Goal: Connect with others: Connect with other users

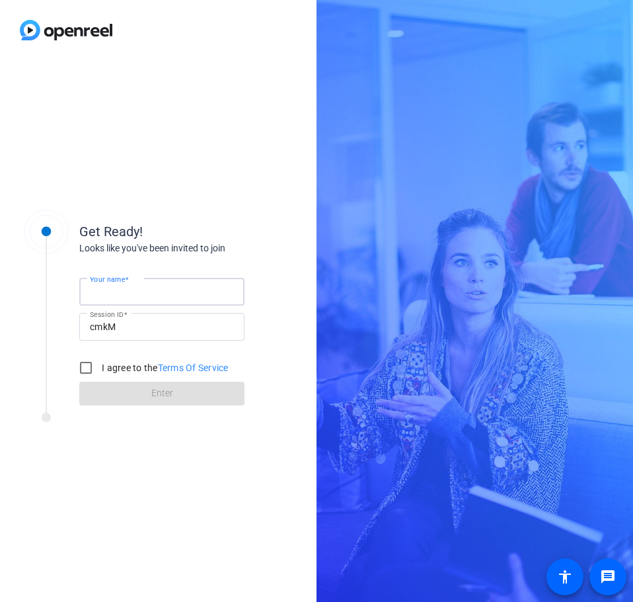
click at [156, 292] on input "Your name" at bounding box center [162, 292] width 144 height 16
type input "[PERSON_NAME]"
drag, startPoint x: 85, startPoint y: 366, endPoint x: 108, endPoint y: 385, distance: 30.0
click at [83, 366] on input "I agree to the Terms Of Service" at bounding box center [86, 367] width 26 height 26
checkbox input "true"
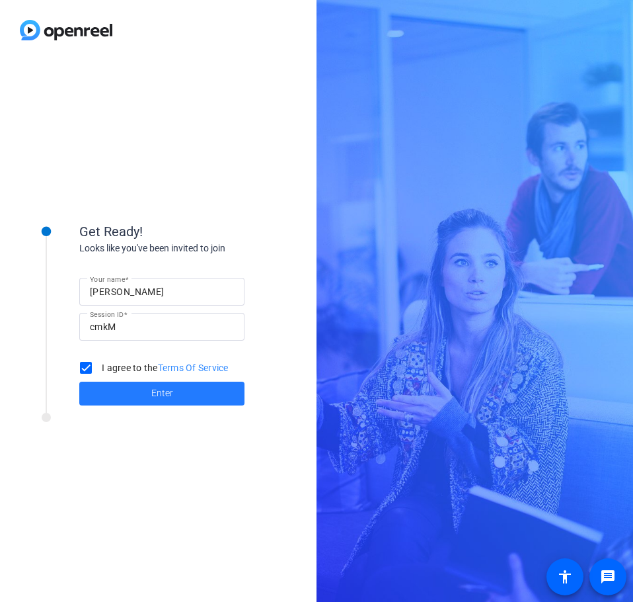
click at [148, 398] on span at bounding box center [161, 393] width 165 height 32
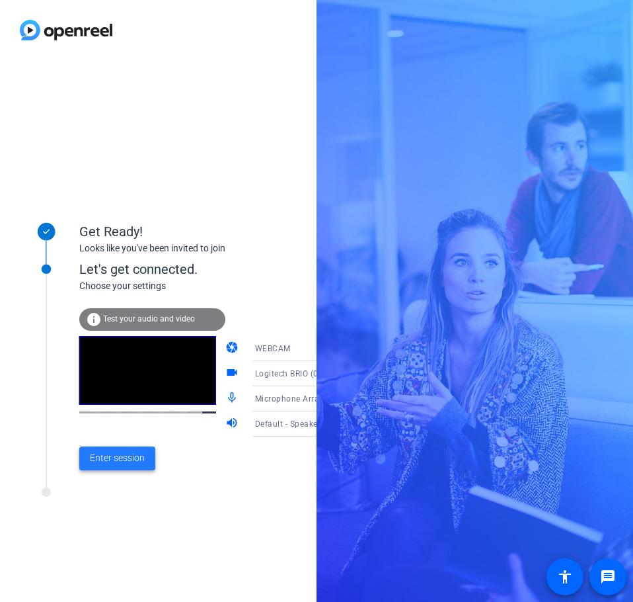
click at [111, 459] on span "Enter session" at bounding box center [117, 458] width 55 height 14
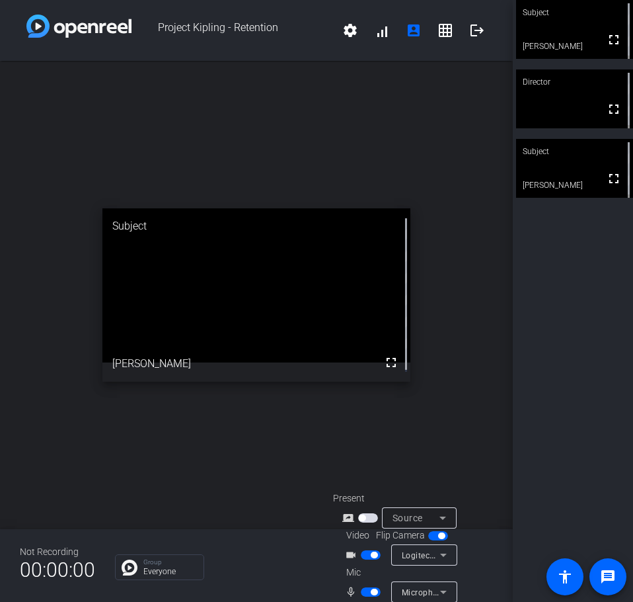
click at [577, 269] on div "Subject fullscreen [PERSON_NAME] Director fullscreen Subject fullscreen [PERSON…" at bounding box center [573, 301] width 120 height 602
click at [215, 295] on video at bounding box center [256, 285] width 308 height 154
click at [293, 309] on video at bounding box center [256, 285] width 308 height 154
click at [372, 593] on span "button" at bounding box center [374, 591] width 7 height 7
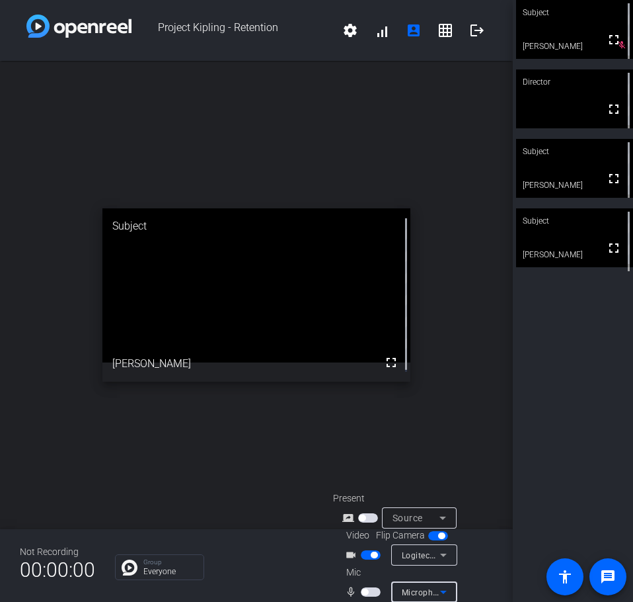
click at [446, 589] on icon at bounding box center [444, 592] width 16 height 16
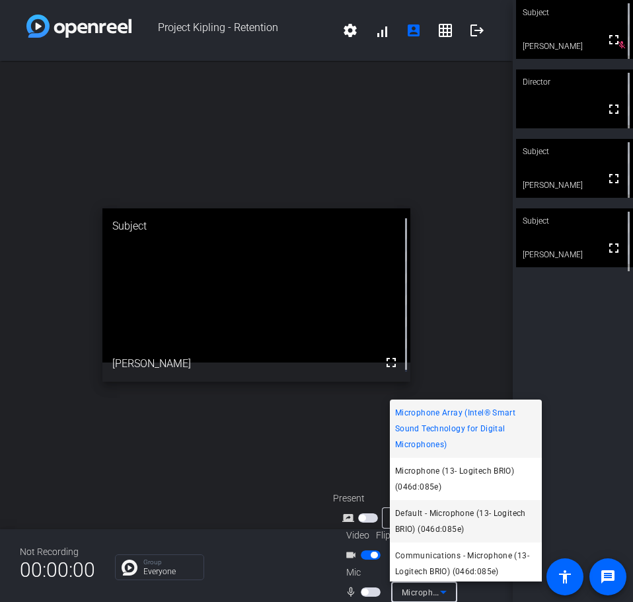
click at [434, 518] on span "Default - Microphone (13- Logitech BRIO) (046d:085e)" at bounding box center [465, 521] width 141 height 32
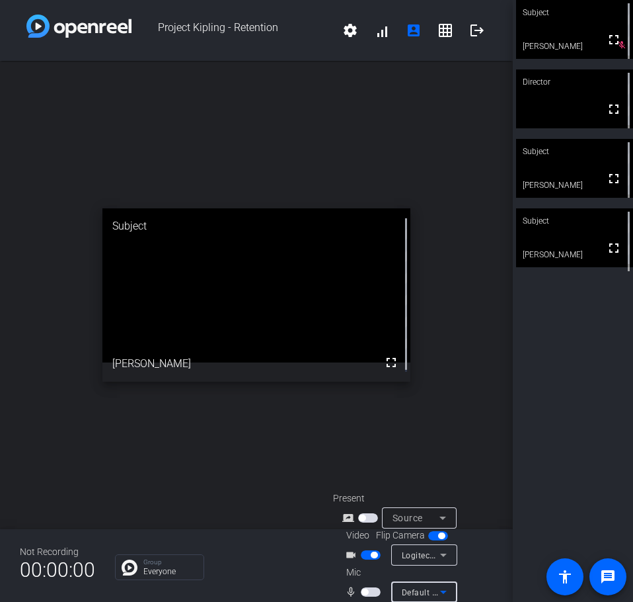
click at [443, 555] on icon at bounding box center [443, 554] width 7 height 3
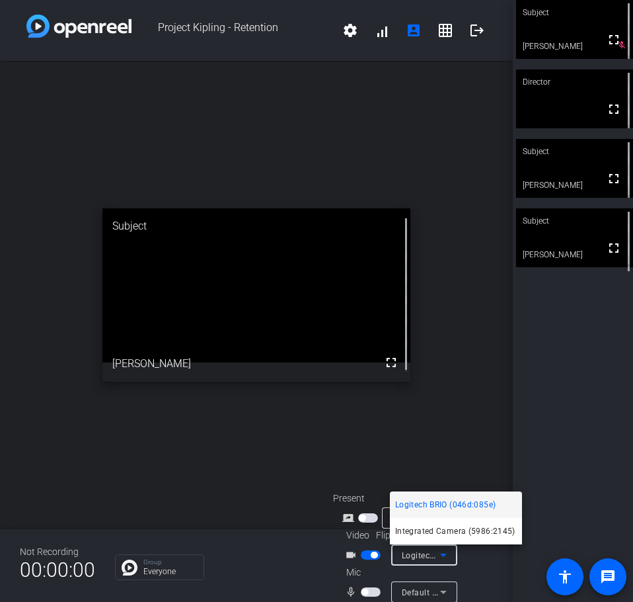
click at [444, 424] on div at bounding box center [316, 301] width 633 height 602
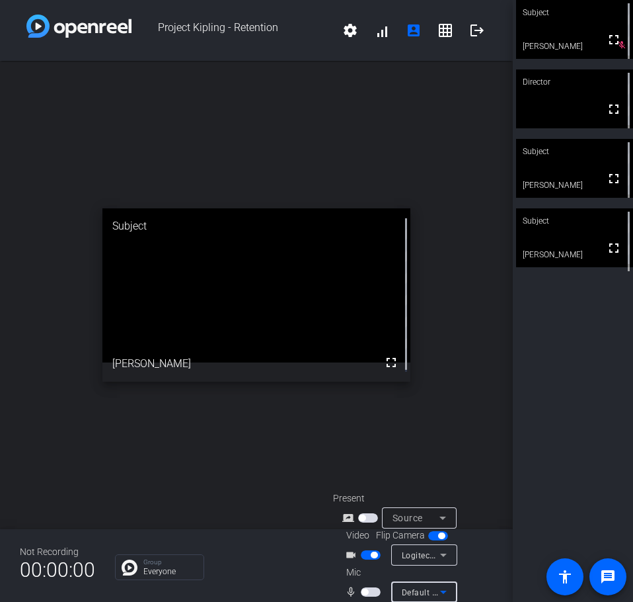
click at [440, 588] on icon at bounding box center [444, 592] width 16 height 16
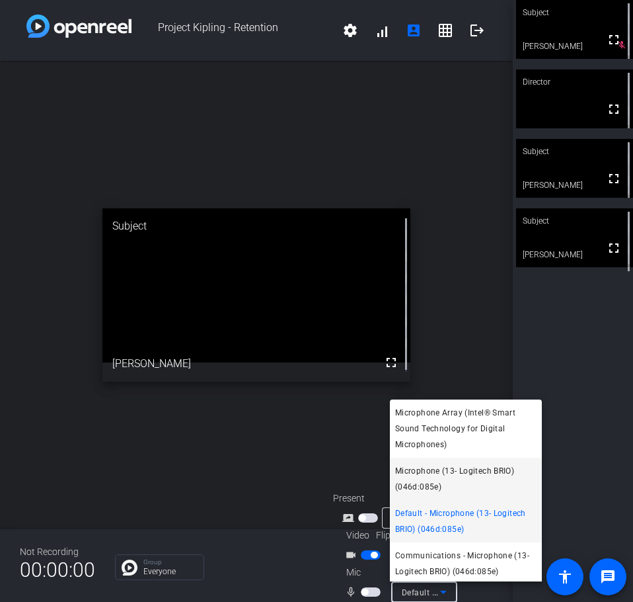
click at [446, 477] on span "Microphone (13- Logitech BRIO) (046d:085e)" at bounding box center [465, 479] width 141 height 32
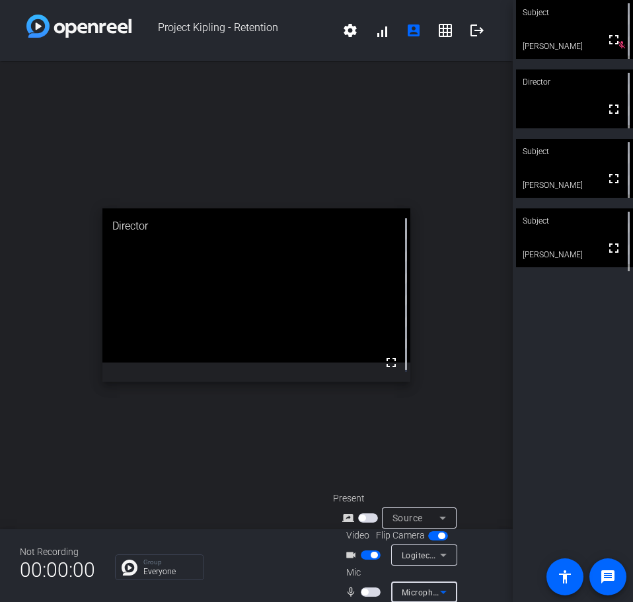
click at [445, 559] on icon at bounding box center [444, 555] width 16 height 16
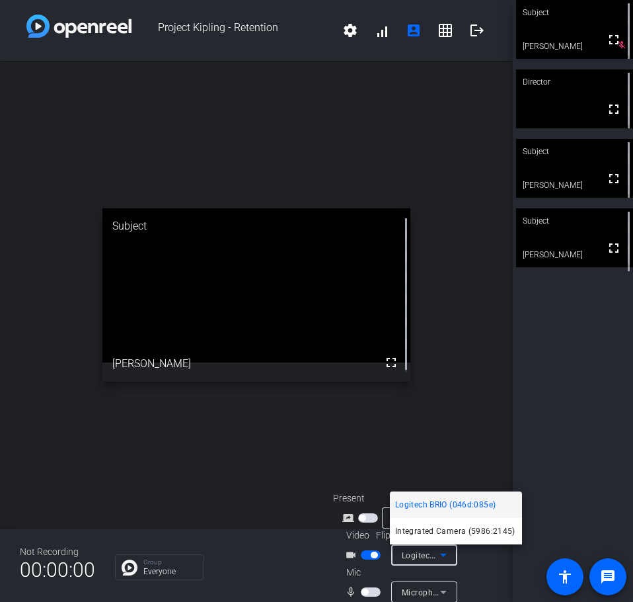
click at [453, 428] on div at bounding box center [316, 301] width 633 height 602
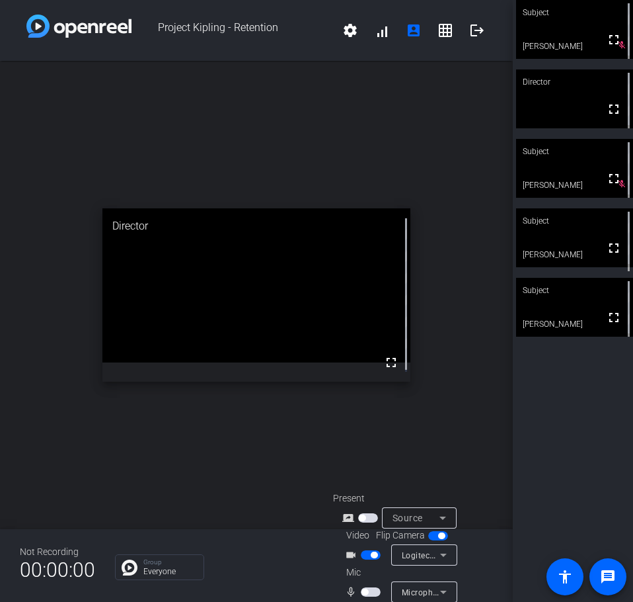
click at [367, 589] on span "button" at bounding box center [371, 591] width 20 height 9
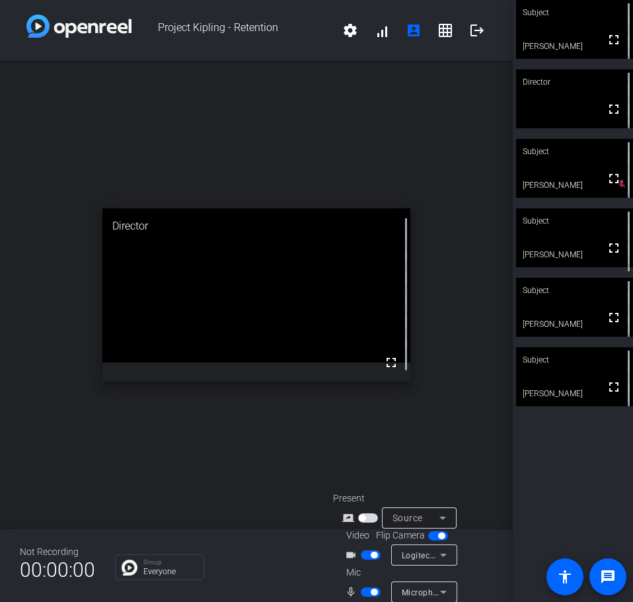
click at [272, 249] on video at bounding box center [256, 285] width 308 height 154
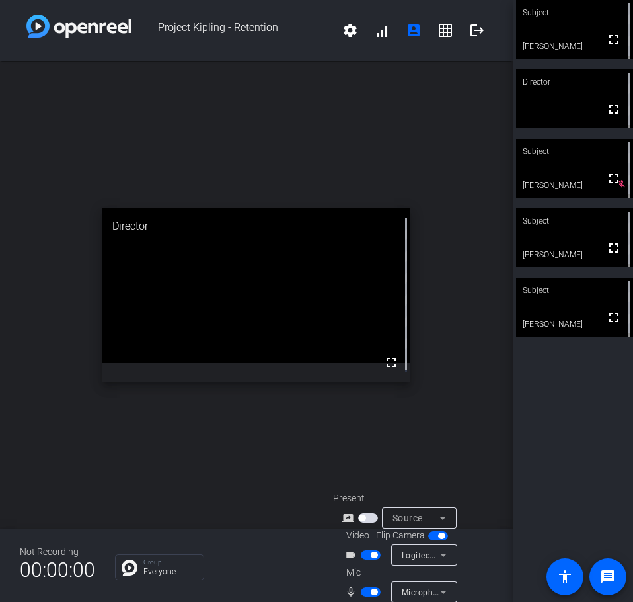
click at [375, 589] on span "button" at bounding box center [374, 591] width 7 height 7
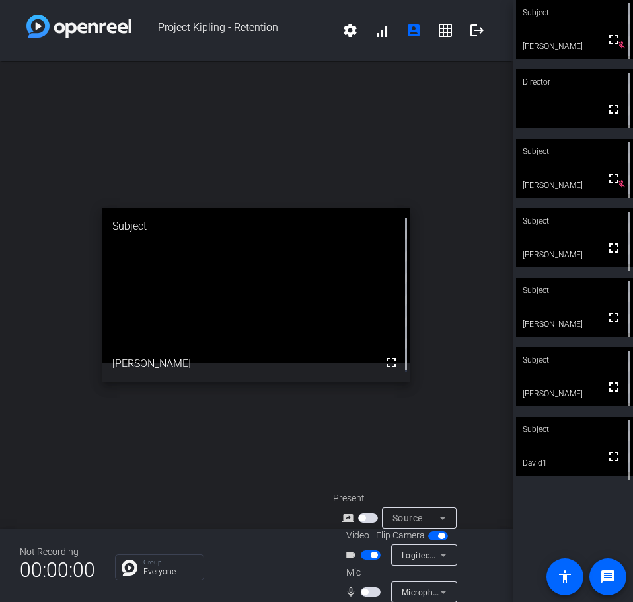
click at [569, 245] on video at bounding box center [574, 237] width 117 height 59
click at [562, 440] on div "Subject" at bounding box center [574, 428] width 117 height 25
click at [563, 448] on video at bounding box center [575, 446] width 116 height 58
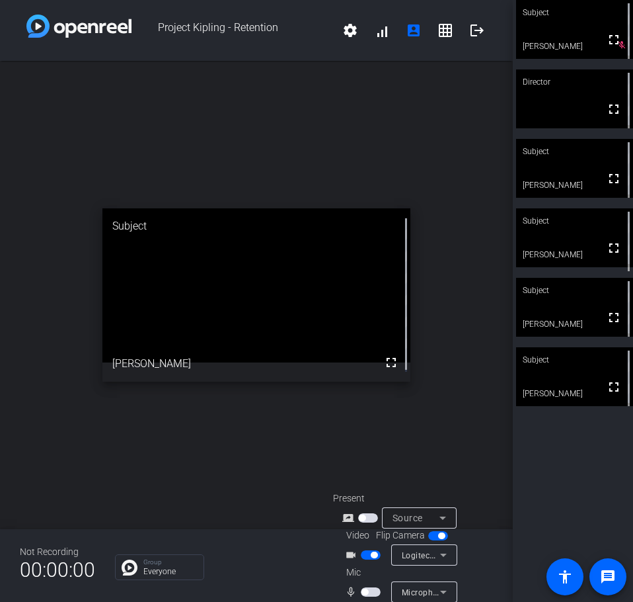
click at [481, 570] on div "Mic mic_none Microphone (13- Logitech BRIO) (046d:085e)" at bounding box center [413, 583] width 160 height 37
click at [237, 400] on div "open_in_new Director fullscreen" at bounding box center [256, 295] width 513 height 468
click at [237, 400] on div "open_in_new Subject fullscreen [PERSON_NAME]" at bounding box center [256, 295] width 513 height 468
click at [364, 586] on mat-slide-toggle at bounding box center [372, 591] width 22 height 14
click at [366, 591] on span "button" at bounding box center [365, 591] width 7 height 7
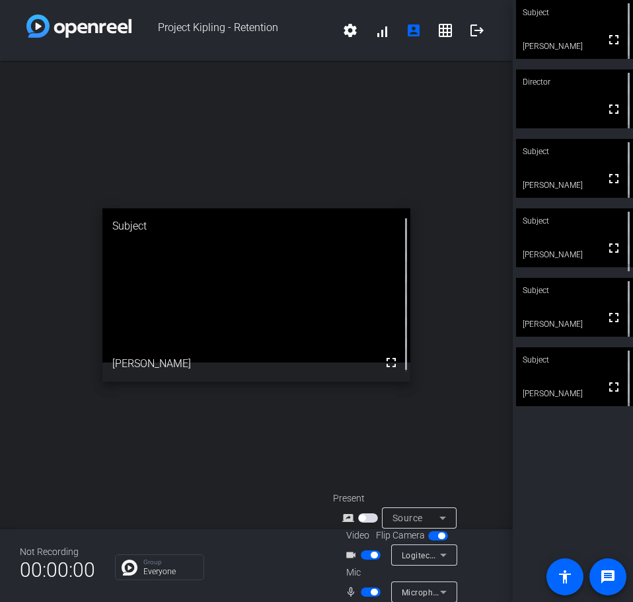
click at [371, 590] on span "button" at bounding box center [374, 591] width 7 height 7
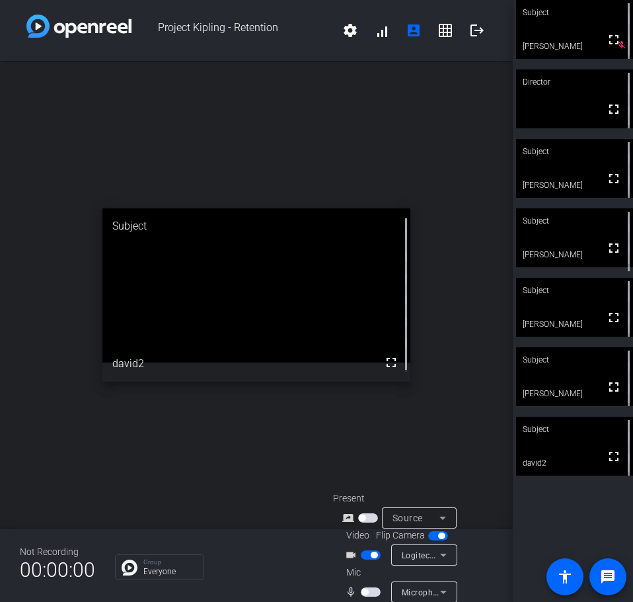
click at [369, 588] on span "button" at bounding box center [371, 591] width 20 height 9
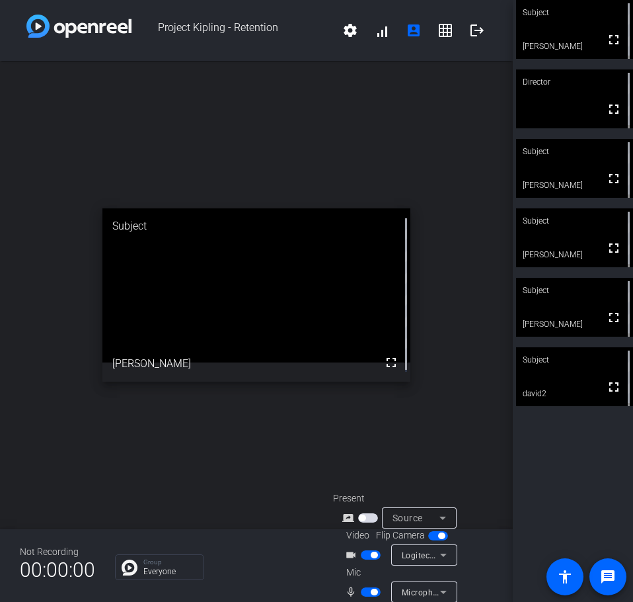
click at [375, 592] on span "button" at bounding box center [374, 591] width 7 height 7
click at [560, 437] on div "Subject fullscreen [PERSON_NAME] mic_off_outline Director fullscreen Subject fu…" at bounding box center [573, 301] width 120 height 602
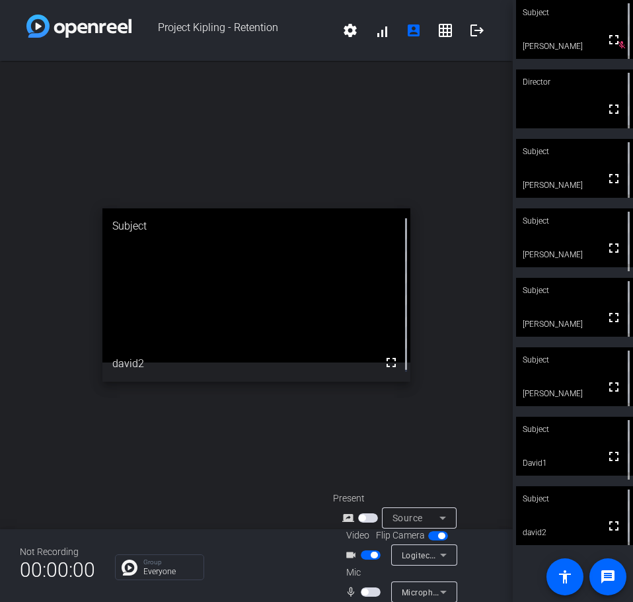
click at [576, 533] on video at bounding box center [574, 515] width 117 height 59
click at [472, 444] on div "open_in_new Subject fullscreen david2" at bounding box center [256, 295] width 513 height 468
click at [370, 587] on span "button" at bounding box center [371, 591] width 20 height 9
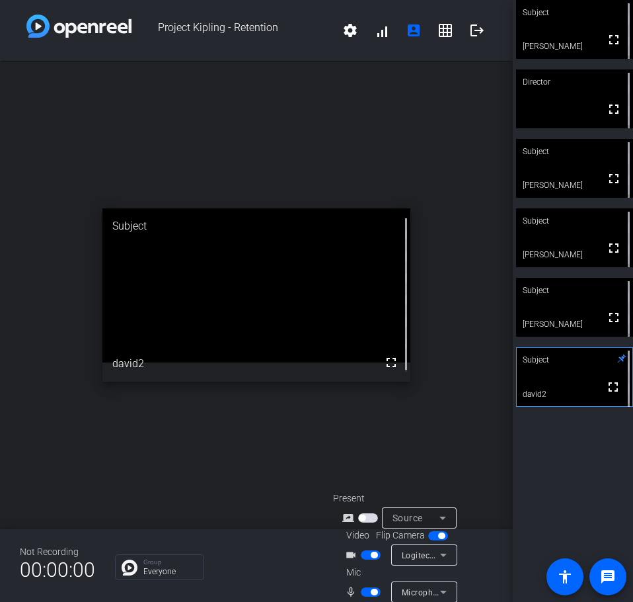
click at [148, 138] on div "open_in_new Subject fullscreen david2" at bounding box center [256, 295] width 513 height 468
click at [304, 311] on video at bounding box center [256, 285] width 308 height 154
click at [347, 147] on div "open_in_new Subject fullscreen david2" at bounding box center [256, 295] width 513 height 468
click at [277, 140] on div "open_in_new Subject fullscreen david2" at bounding box center [256, 295] width 513 height 468
click at [247, 140] on div "open_in_new Subject fullscreen david2" at bounding box center [256, 295] width 513 height 468
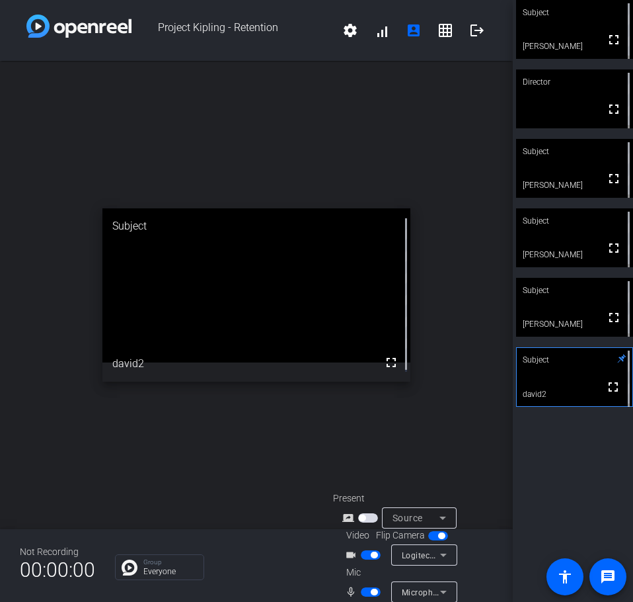
click at [440, 323] on div "open_in_new Subject fullscreen david2" at bounding box center [256, 295] width 513 height 468
click at [266, 451] on div "open_in_new Subject fullscreen david2" at bounding box center [256, 295] width 513 height 468
